Goal: Transaction & Acquisition: Download file/media

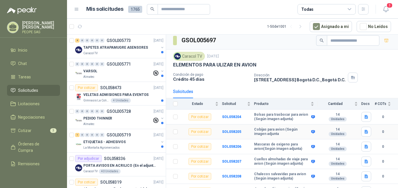
scroll to position [12, 0]
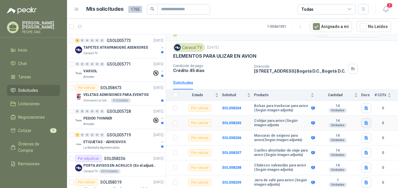
click at [365, 122] on icon "button" at bounding box center [366, 123] width 3 height 4
click at [255, 123] on b "Cobijas para avion (Según imagen adjunta" at bounding box center [282, 123] width 56 height 9
click at [233, 121] on b "SOL058205" at bounding box center [231, 123] width 19 height 4
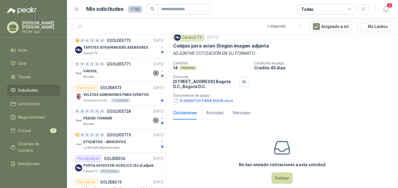
scroll to position [29, 0]
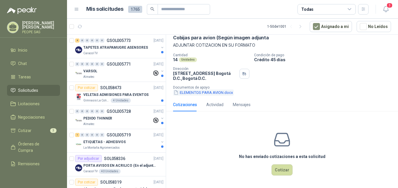
click at [199, 92] on button "ELEMENTOS PARA AVION.docx" at bounding box center [203, 92] width 61 height 6
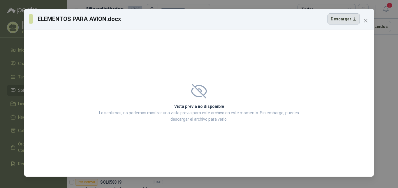
click at [338, 17] on button "Descargar" at bounding box center [344, 18] width 32 height 11
click at [363, 19] on span "Close" at bounding box center [365, 20] width 9 height 5
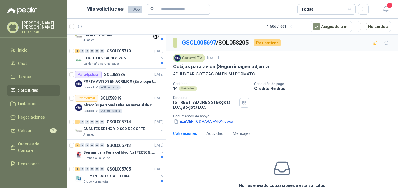
scroll to position [87, 0]
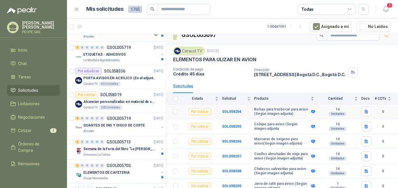
scroll to position [12, 0]
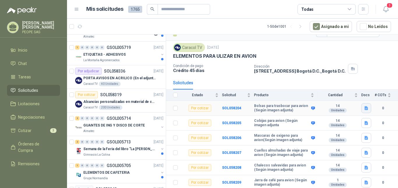
click at [365, 108] on icon "button" at bounding box center [366, 108] width 3 height 4
click at [343, 96] on button "ELEMENTOS PARA AVION.docx" at bounding box center [332, 95] width 61 height 6
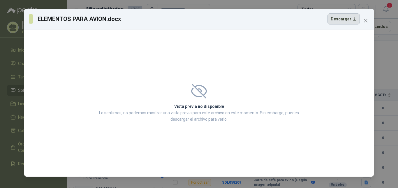
click at [347, 22] on button "Descargar" at bounding box center [344, 18] width 32 height 11
